Goal: Book appointment/travel/reservation

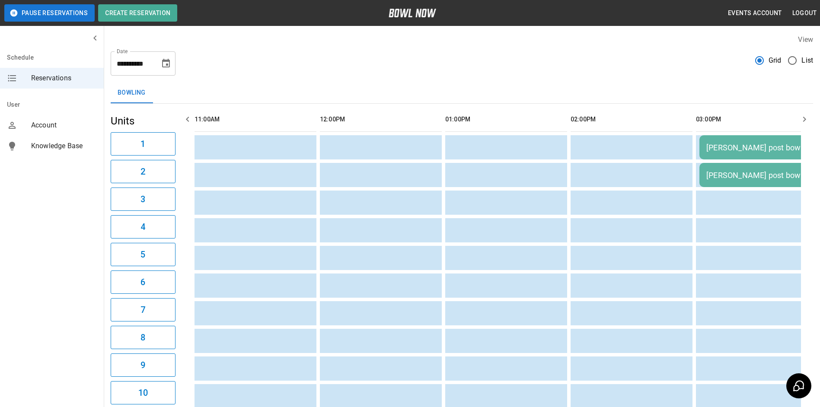
scroll to position [0, 376]
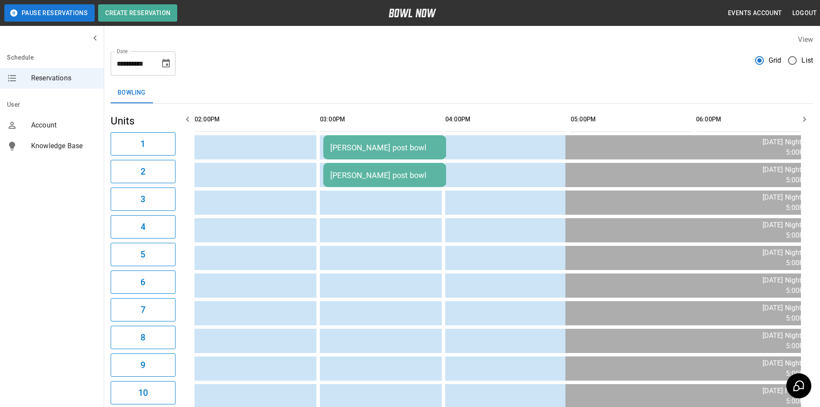
click at [164, 66] on icon "Choose date, selected date is Sep 16, 2025" at bounding box center [166, 63] width 10 height 10
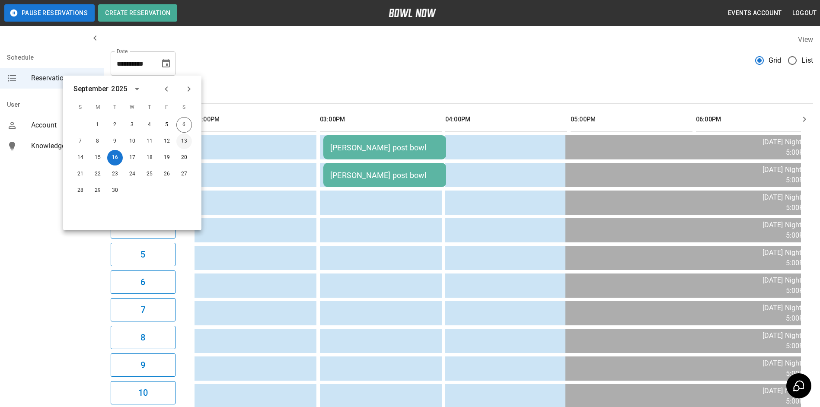
click at [183, 144] on button "13" at bounding box center [184, 142] width 16 height 16
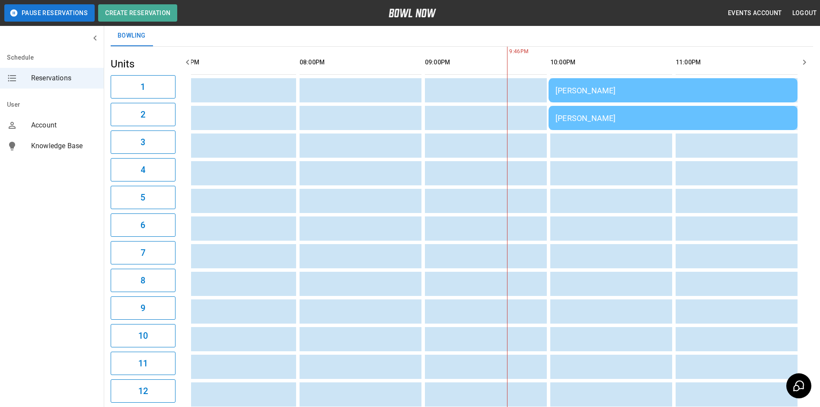
scroll to position [0, 0]
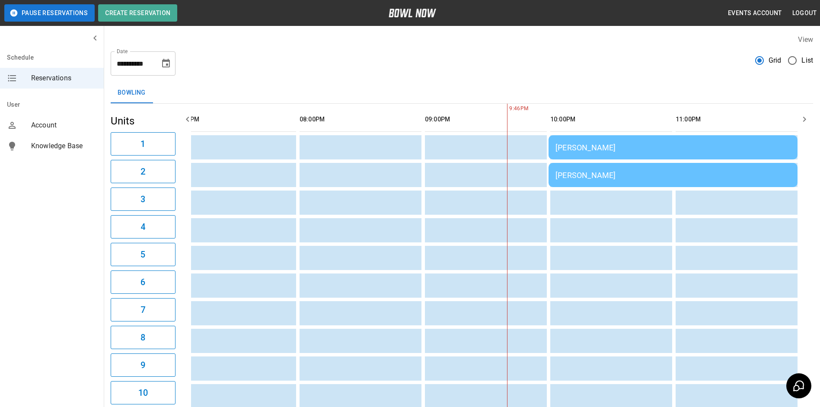
click at [163, 64] on icon "Choose date, selected date is Sep 13, 2025" at bounding box center [166, 63] width 10 height 10
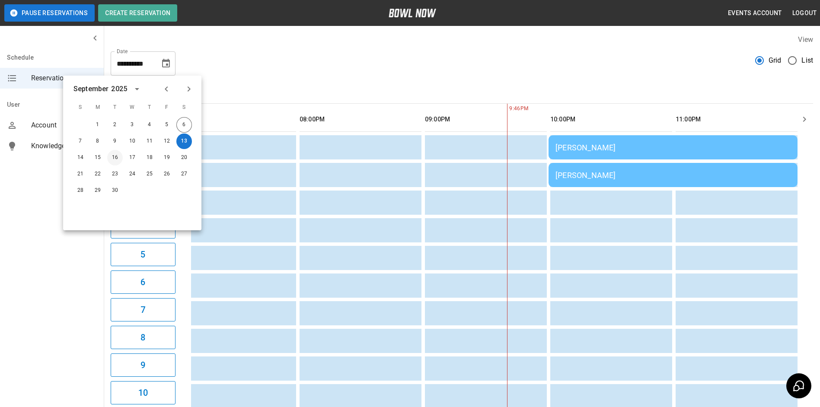
click at [112, 159] on button "16" at bounding box center [115, 158] width 16 height 16
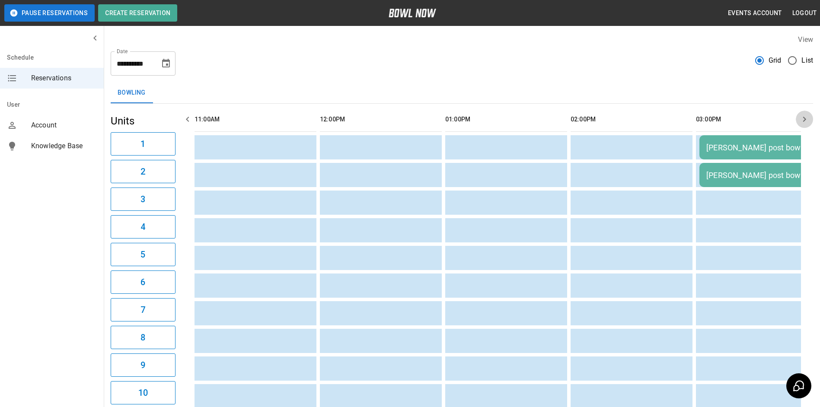
click at [806, 120] on icon "button" at bounding box center [804, 119] width 3 height 5
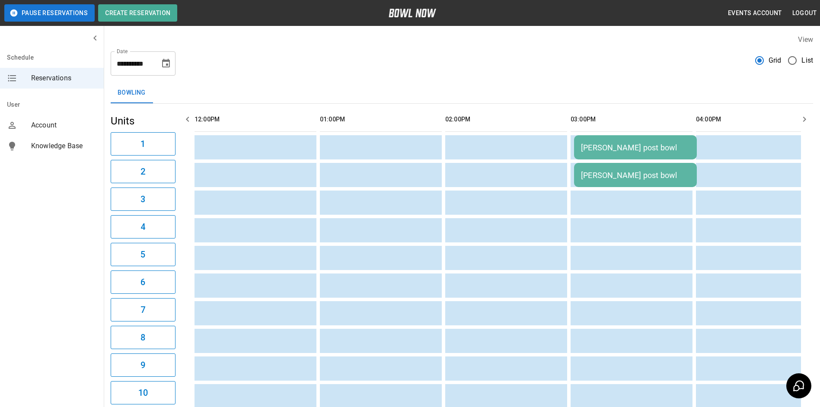
click at [806, 120] on icon "button" at bounding box center [804, 119] width 3 height 5
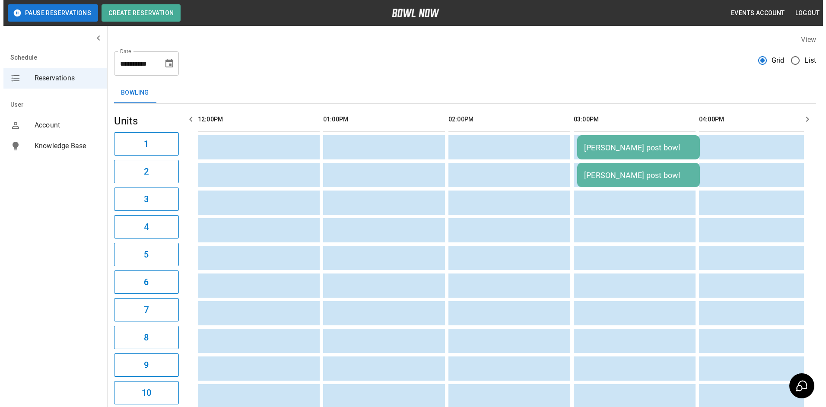
scroll to position [0, 251]
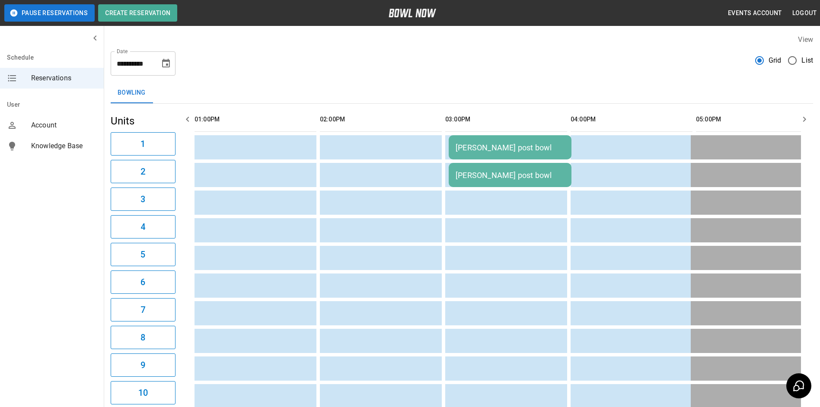
click at [469, 149] on div "[PERSON_NAME] post bowl" at bounding box center [510, 147] width 109 height 9
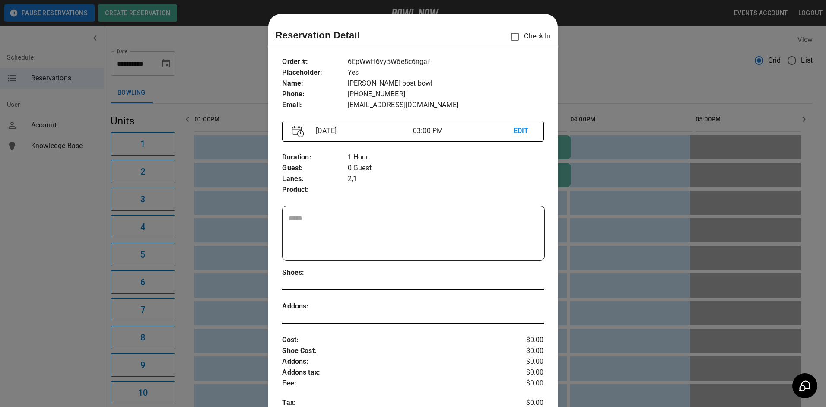
scroll to position [14, 0]
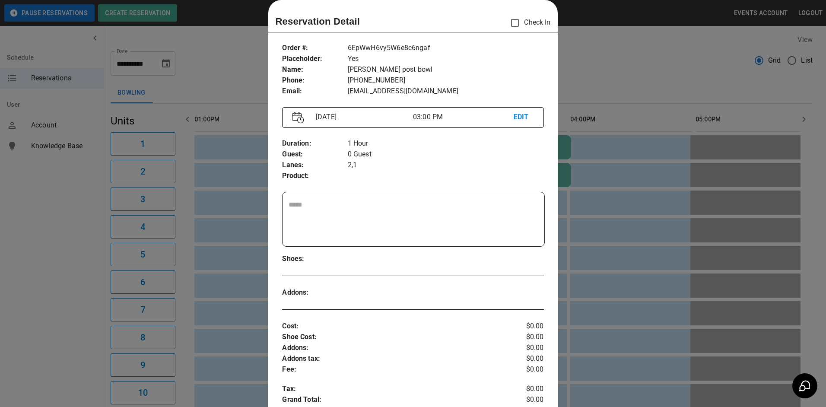
click at [525, 115] on p "EDIT" at bounding box center [524, 117] width 20 height 11
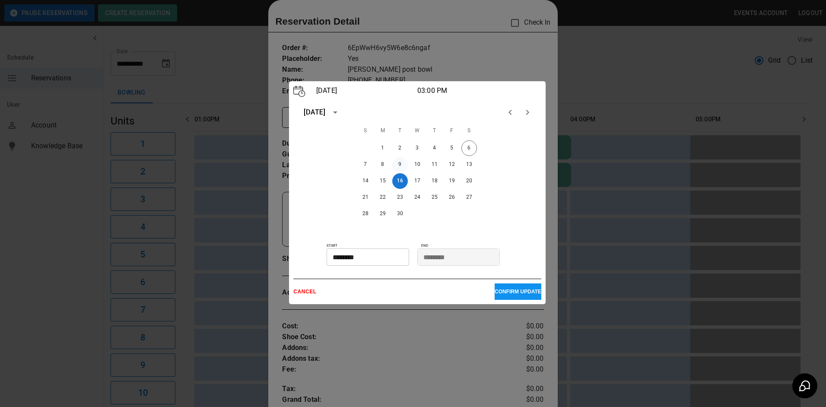
click at [400, 163] on button "9" at bounding box center [400, 165] width 16 height 16
click at [503, 295] on p "CONFIRM UPDATE" at bounding box center [518, 292] width 47 height 6
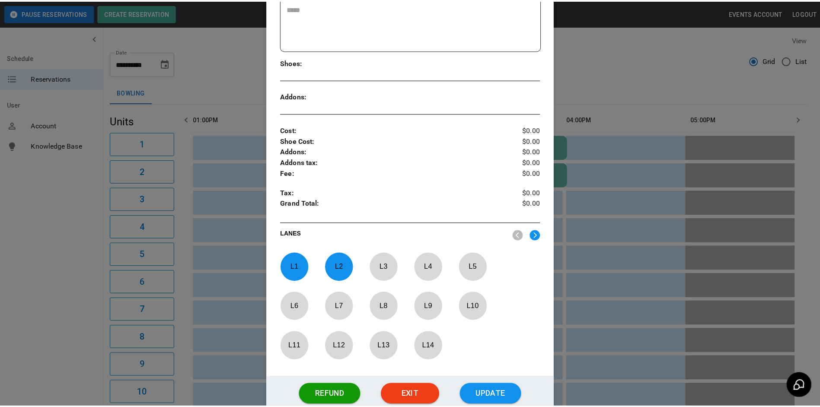
scroll to position [276, 0]
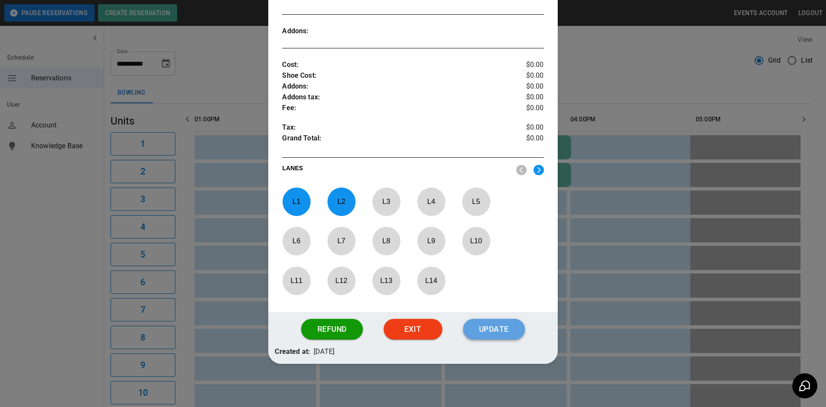
click at [487, 327] on button "Update" at bounding box center [494, 329] width 62 height 21
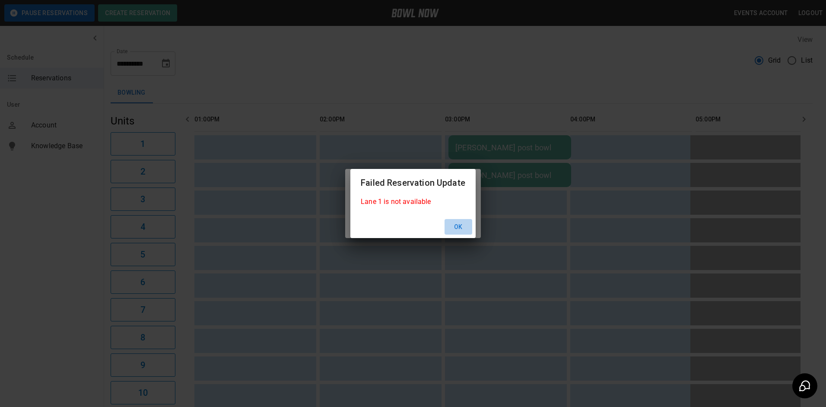
click at [459, 228] on button "Ok" at bounding box center [459, 227] width 28 height 16
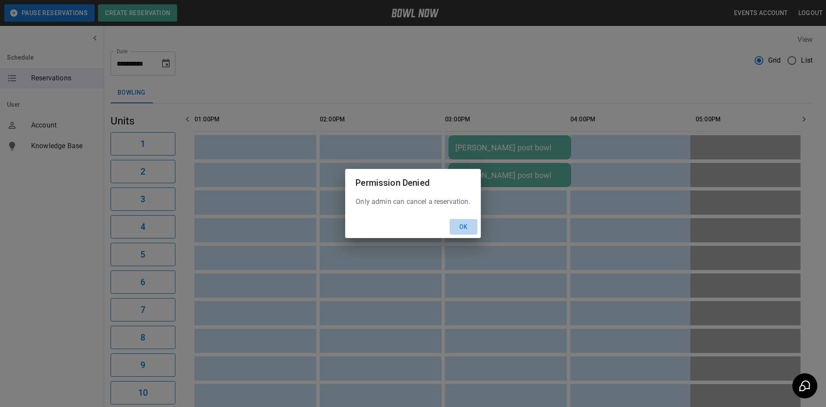
click at [459, 228] on button "Ok" at bounding box center [464, 227] width 28 height 16
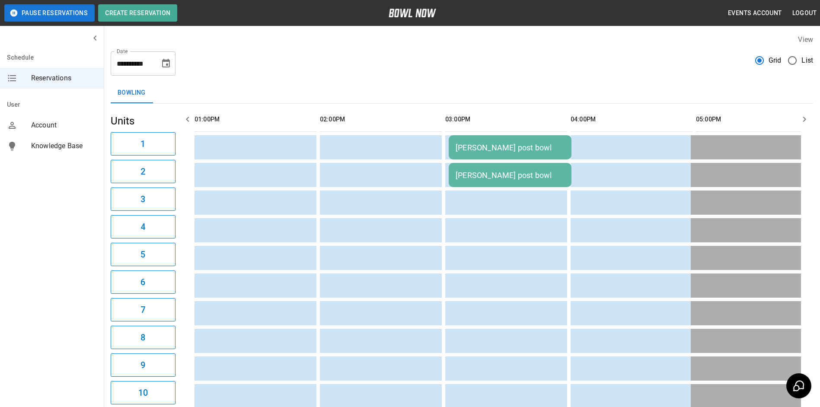
click at [162, 66] on icon "Choose date, selected date is Sep 16, 2025" at bounding box center [166, 63] width 10 height 10
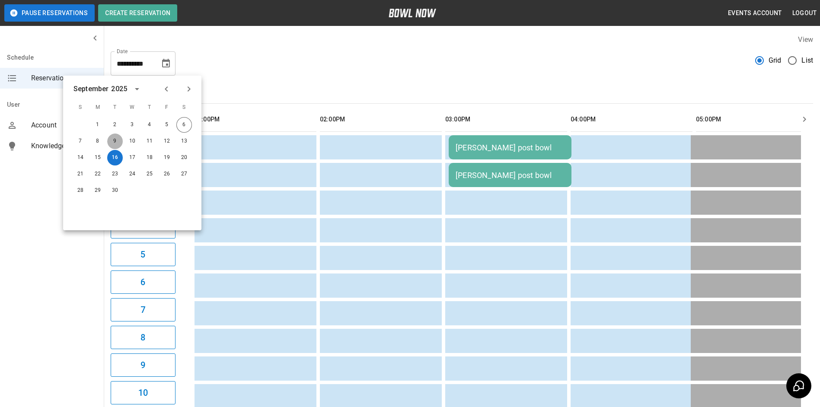
click at [114, 137] on button "9" at bounding box center [115, 142] width 16 height 16
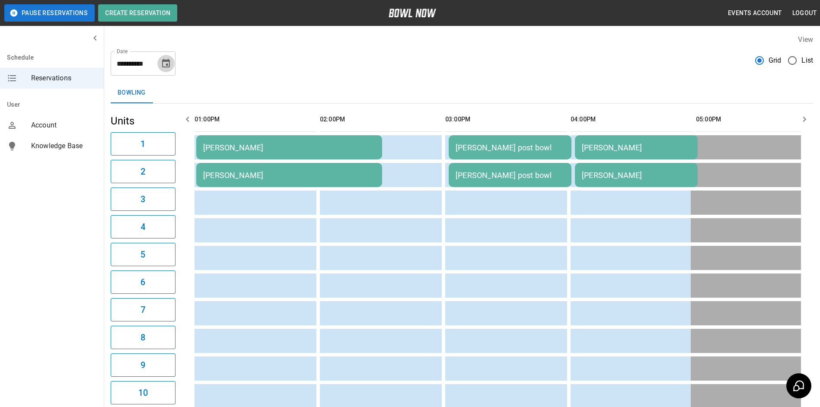
click at [167, 67] on icon "Choose date, selected date is Sep 9, 2025" at bounding box center [166, 63] width 8 height 9
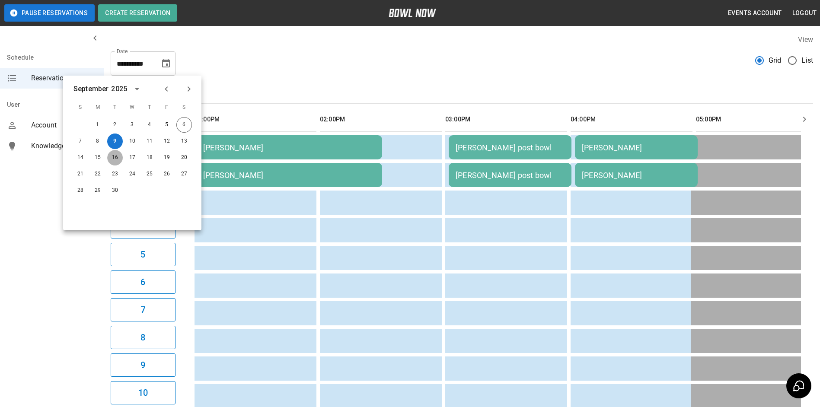
click at [117, 157] on button "16" at bounding box center [115, 158] width 16 height 16
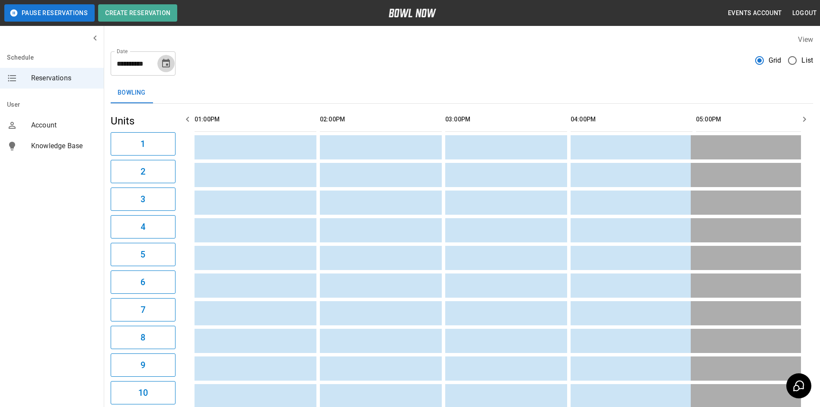
click at [169, 56] on button "Choose date, selected date is Sep 16, 2025" at bounding box center [165, 63] width 17 height 17
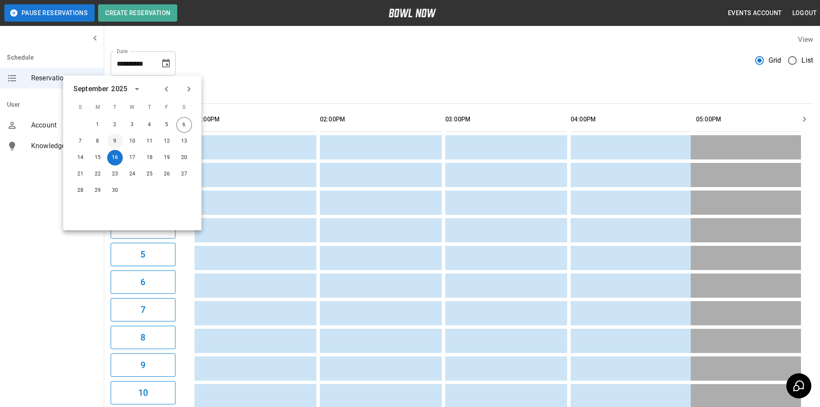
drag, startPoint x: 106, startPoint y: 141, endPoint x: 111, endPoint y: 140, distance: 4.8
click at [108, 141] on div "7 8 9 10 11 12 13" at bounding box center [132, 142] width 138 height 16
click at [113, 139] on button "9" at bounding box center [115, 142] width 16 height 16
type input "**********"
